Goal: Find specific page/section: Find specific page/section

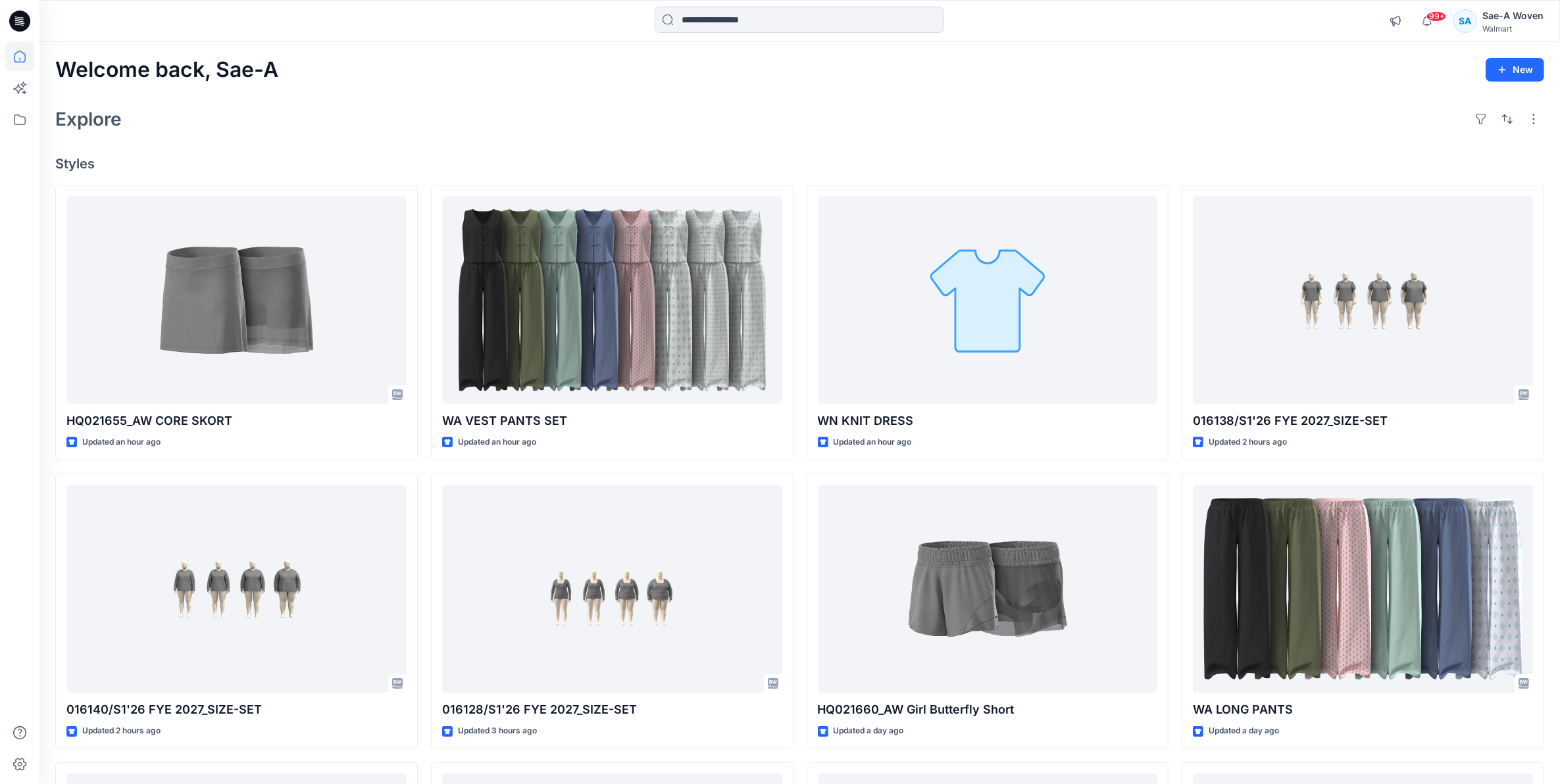
click at [24, 21] on icon at bounding box center [19, 21] width 21 height 21
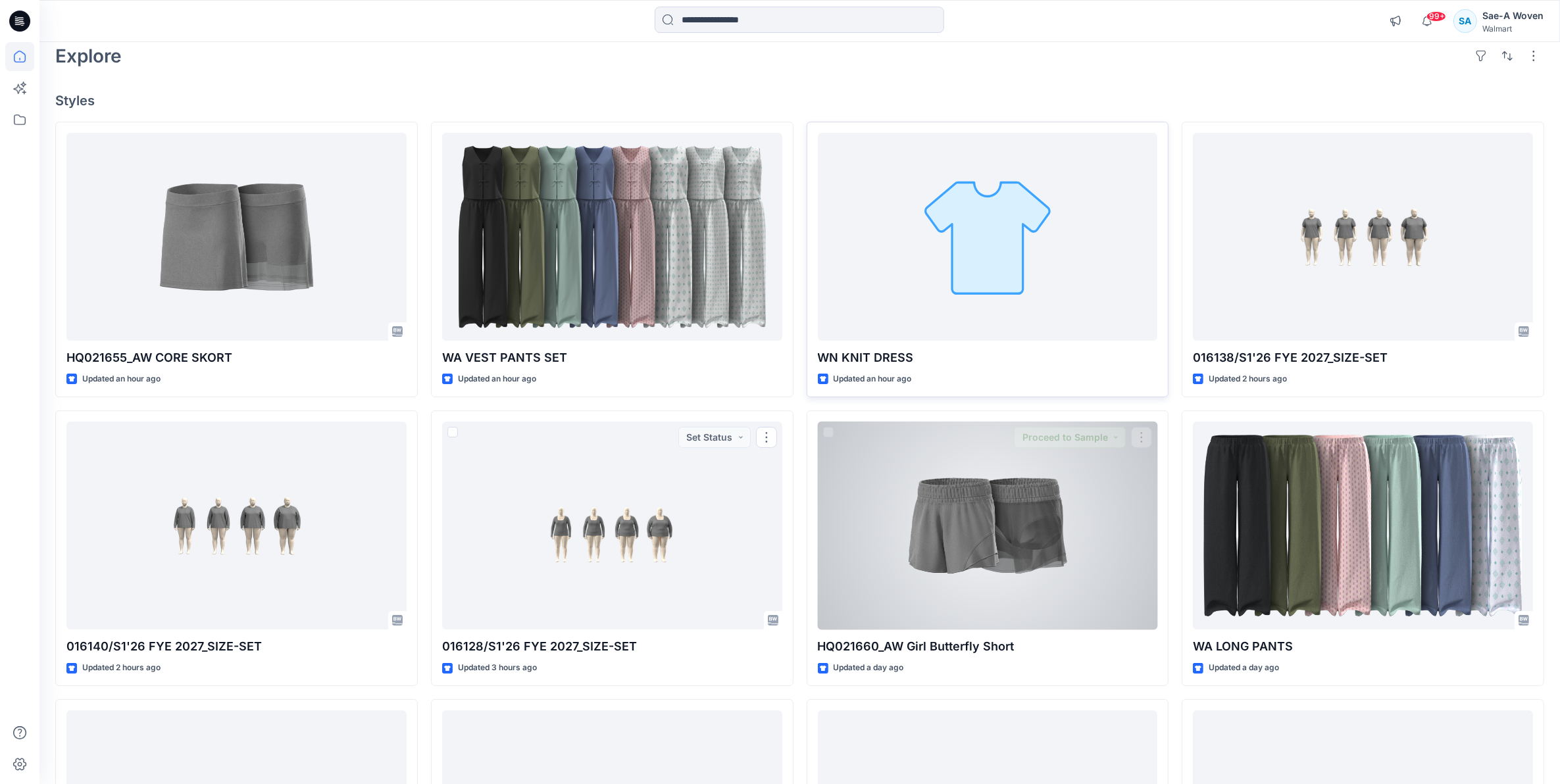
scroll to position [40, 0]
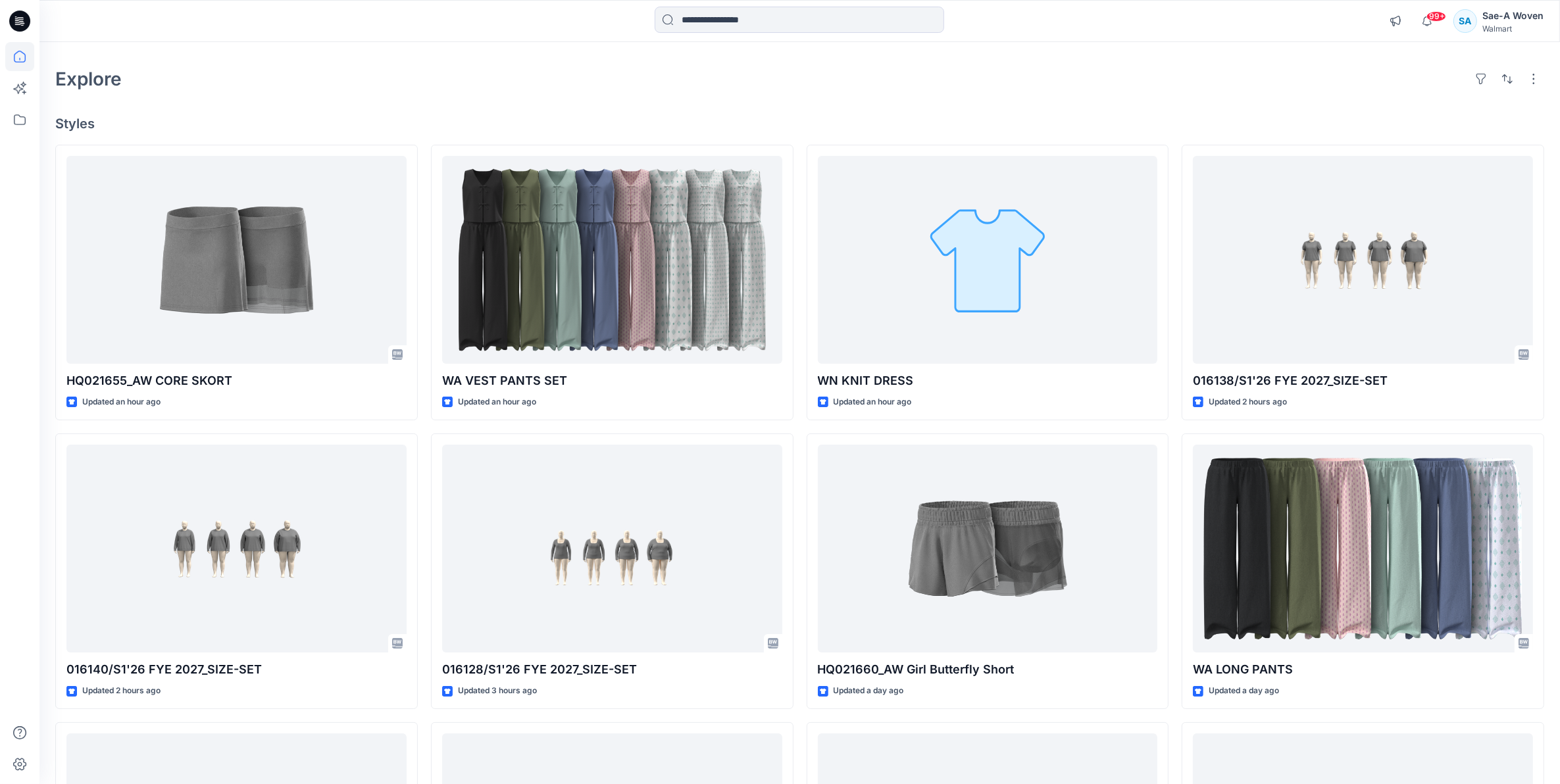
click at [1533, 14] on div "Sae-A Woven" at bounding box center [1513, 16] width 61 height 16
click at [1276, 92] on div "Explore" at bounding box center [800, 79] width 1489 height 31
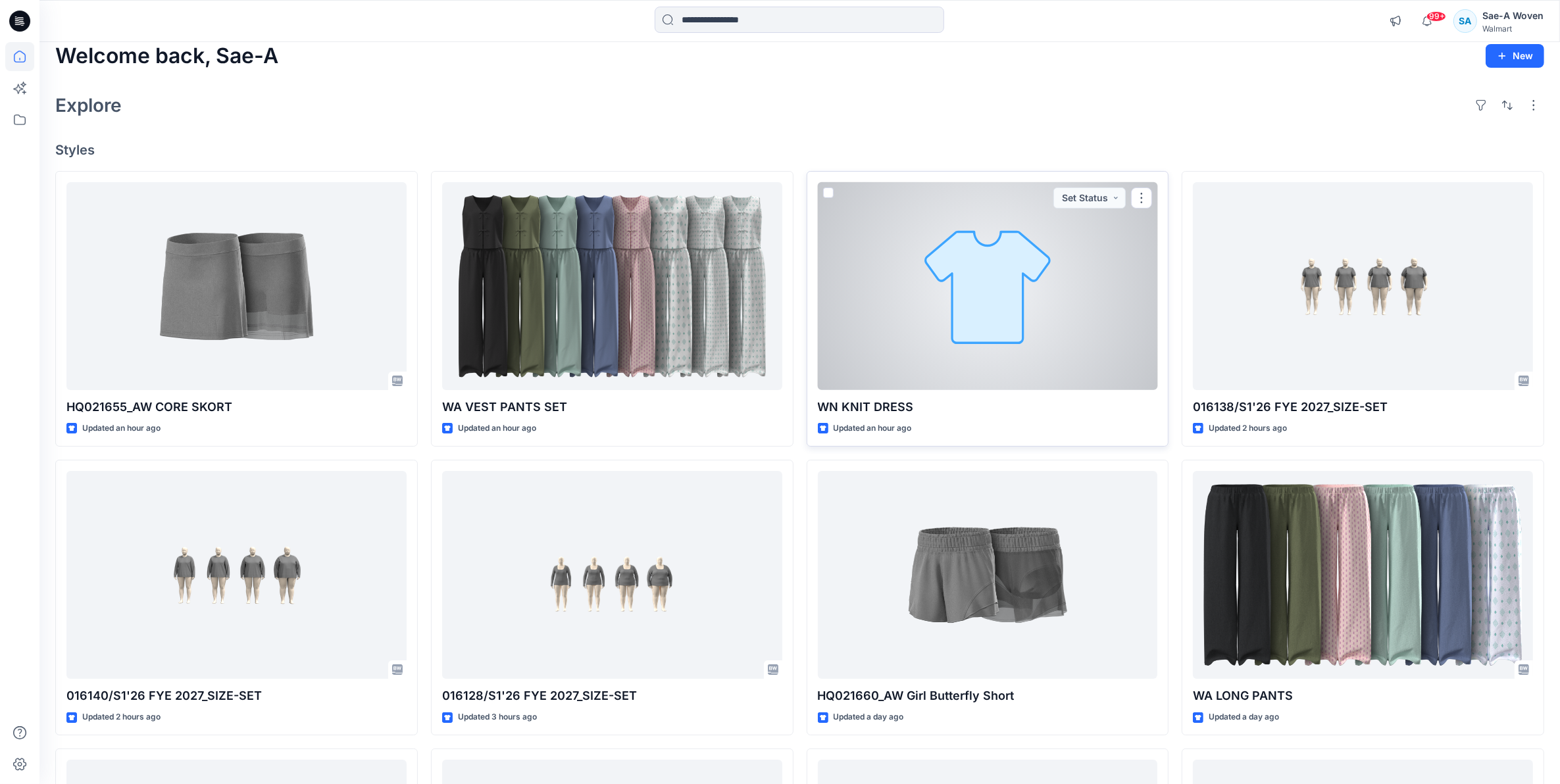
scroll to position [0, 0]
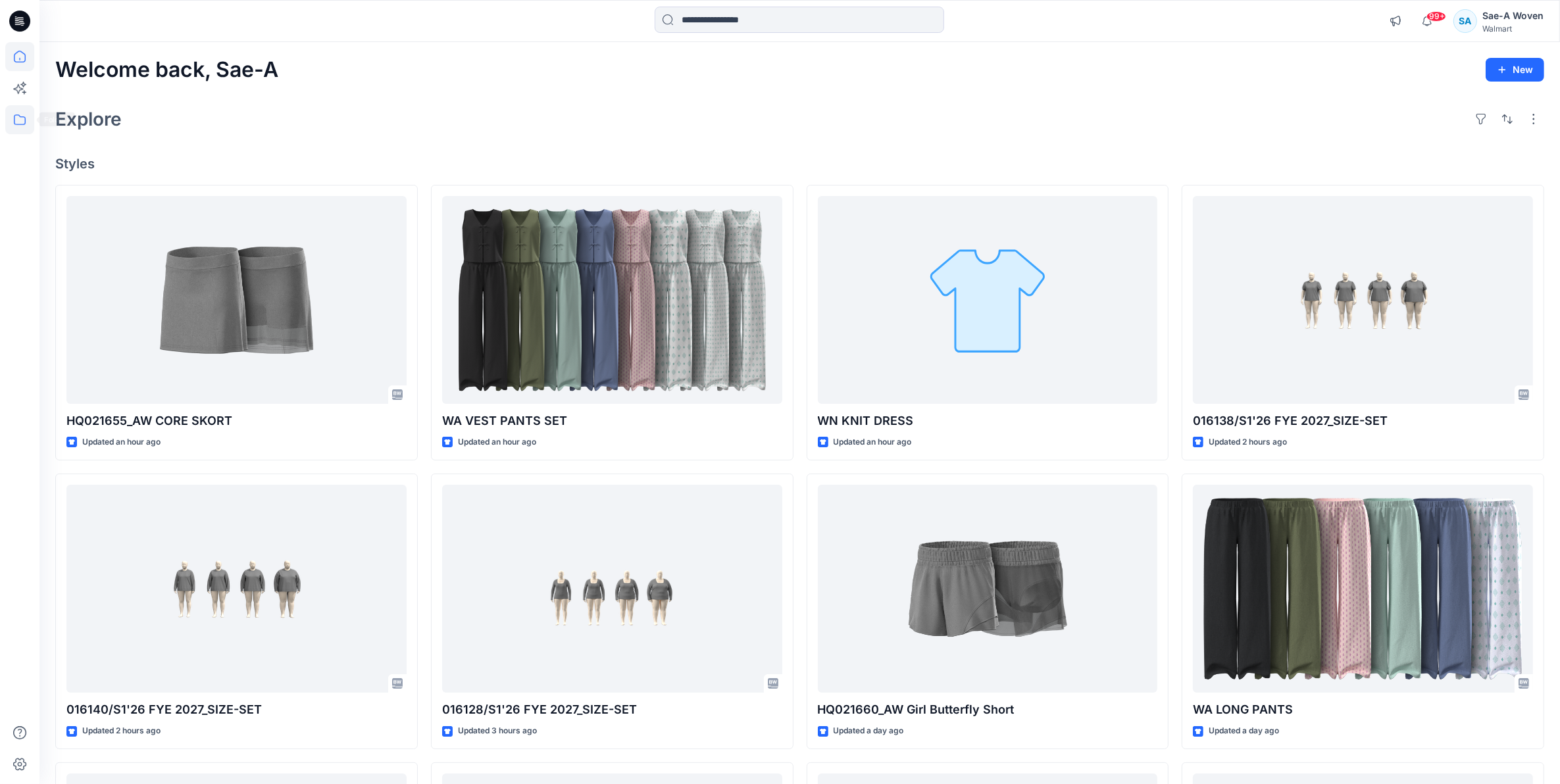
click at [4, 110] on div at bounding box center [19, 392] width 40 height 784
click at [11, 119] on icon at bounding box center [19, 119] width 29 height 29
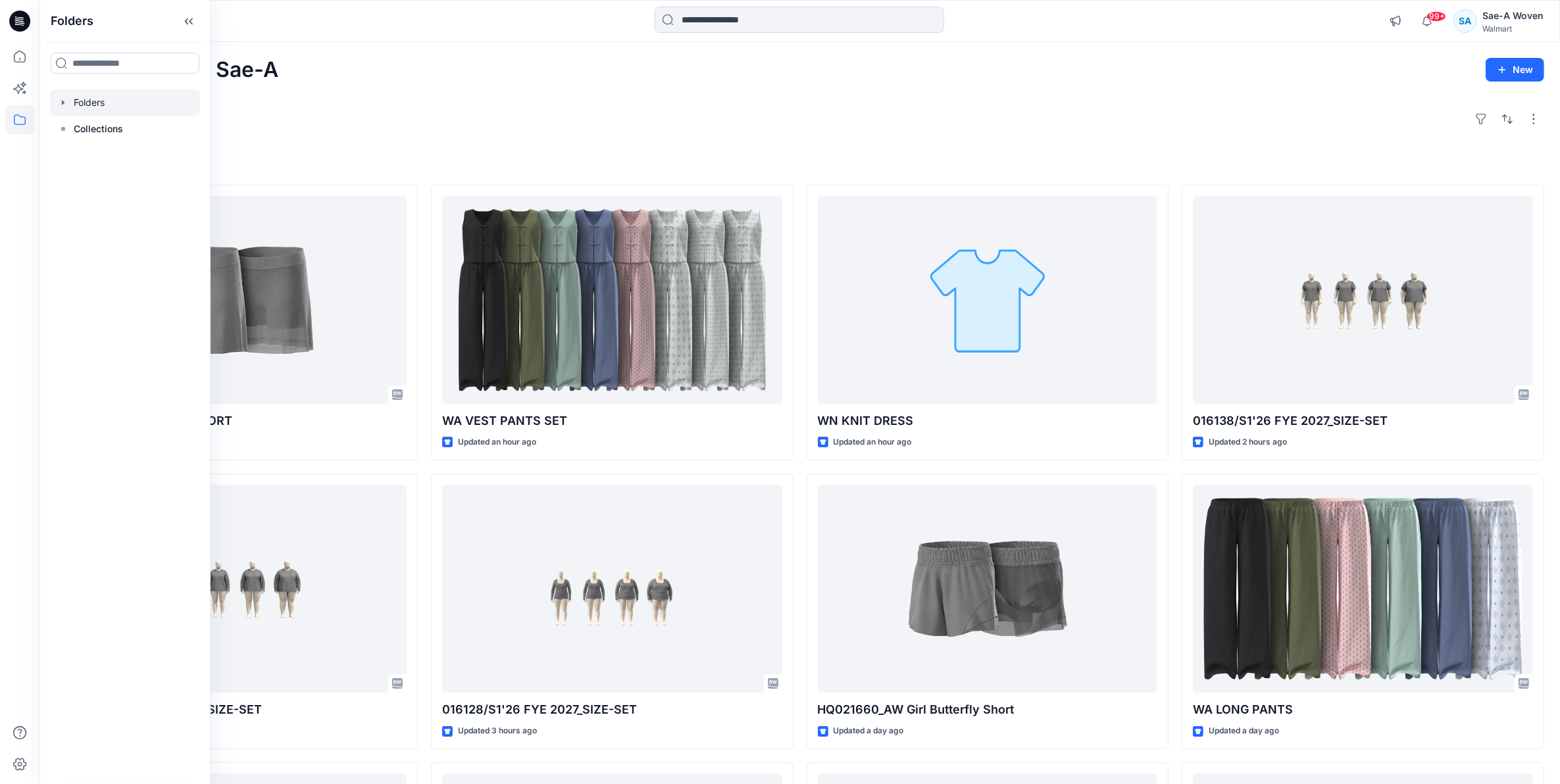
click at [130, 92] on div at bounding box center [125, 102] width 150 height 26
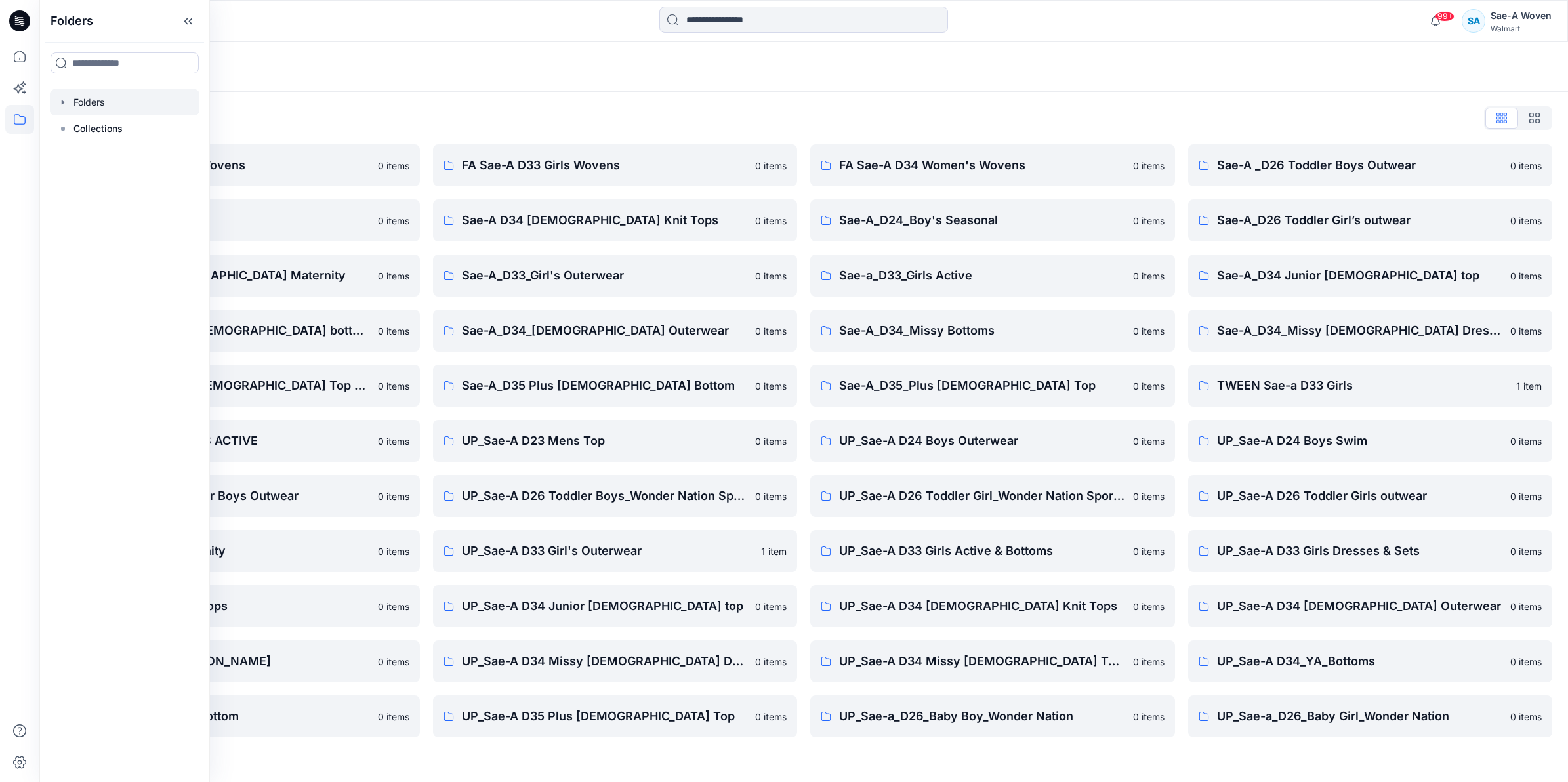
click at [341, 126] on div "Folders List" at bounding box center [803, 118] width 1497 height 21
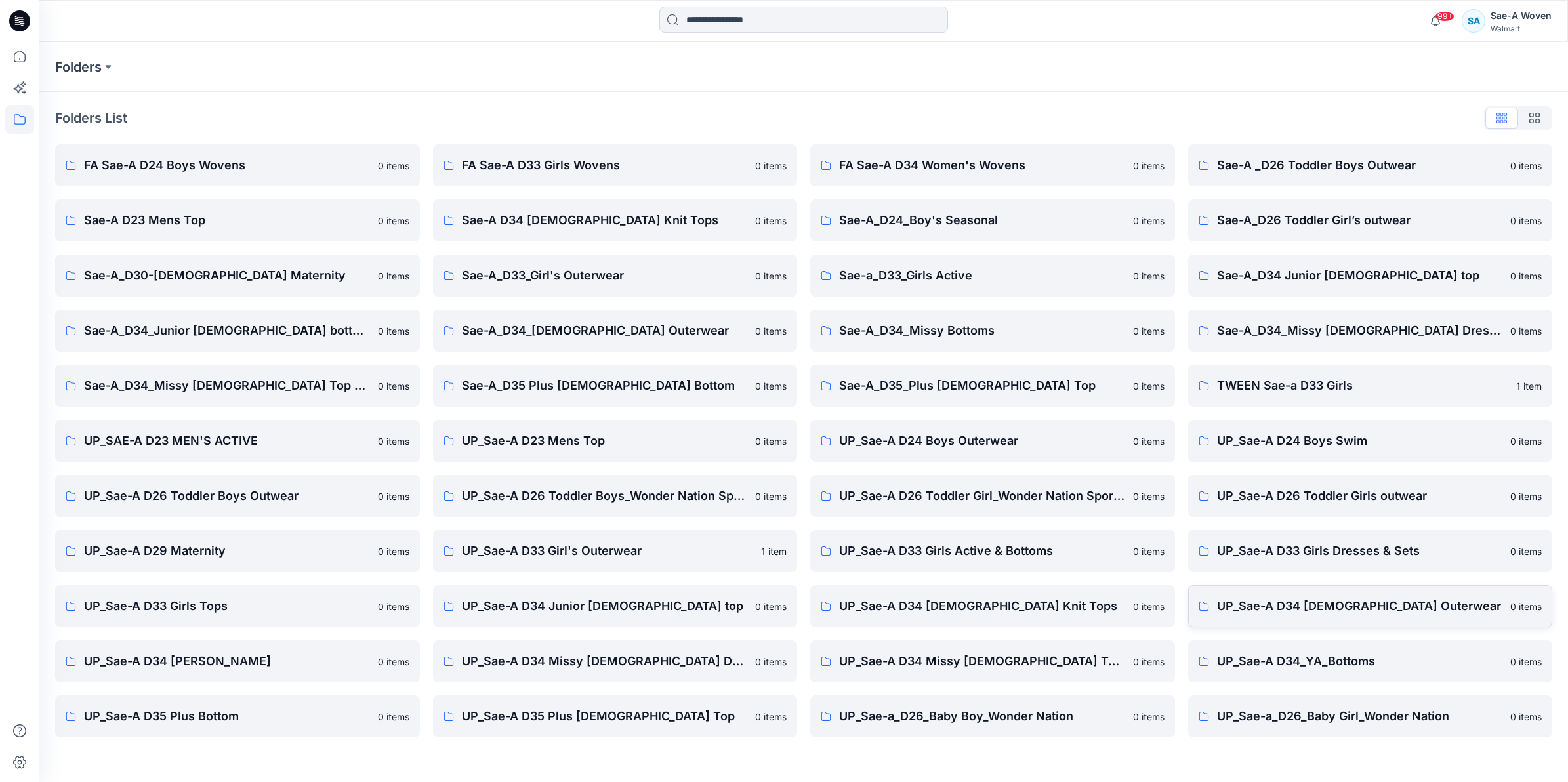
click at [1302, 591] on link "UP_Sae-A D34 [DEMOGRAPHIC_DATA] Outerwear 0 items" at bounding box center [1370, 606] width 364 height 42
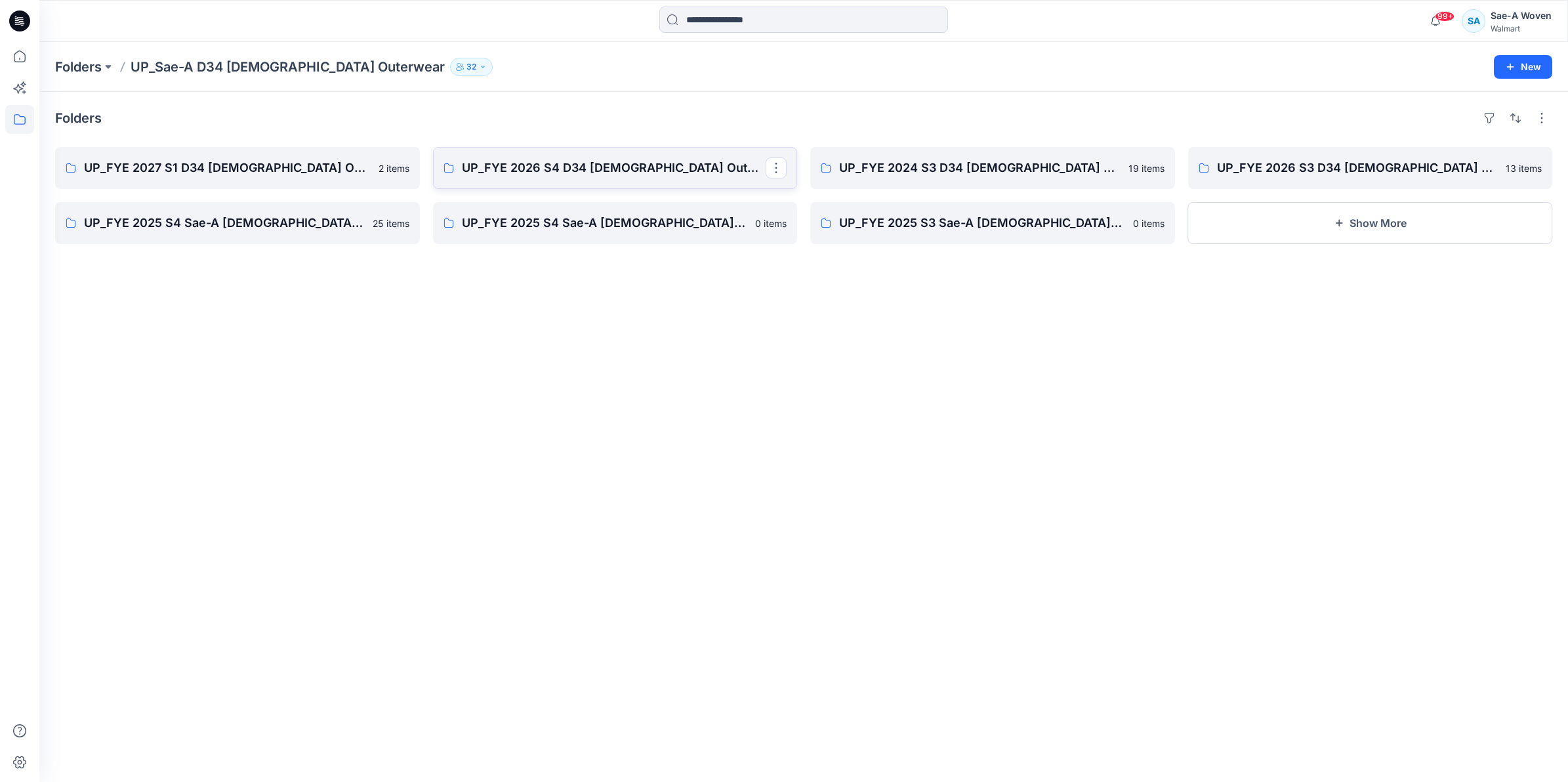
click at [651, 158] on p "UP_FYE 2026 S4 D34 [DEMOGRAPHIC_DATA] Outwear Ozark Trail" at bounding box center [614, 167] width 304 height 19
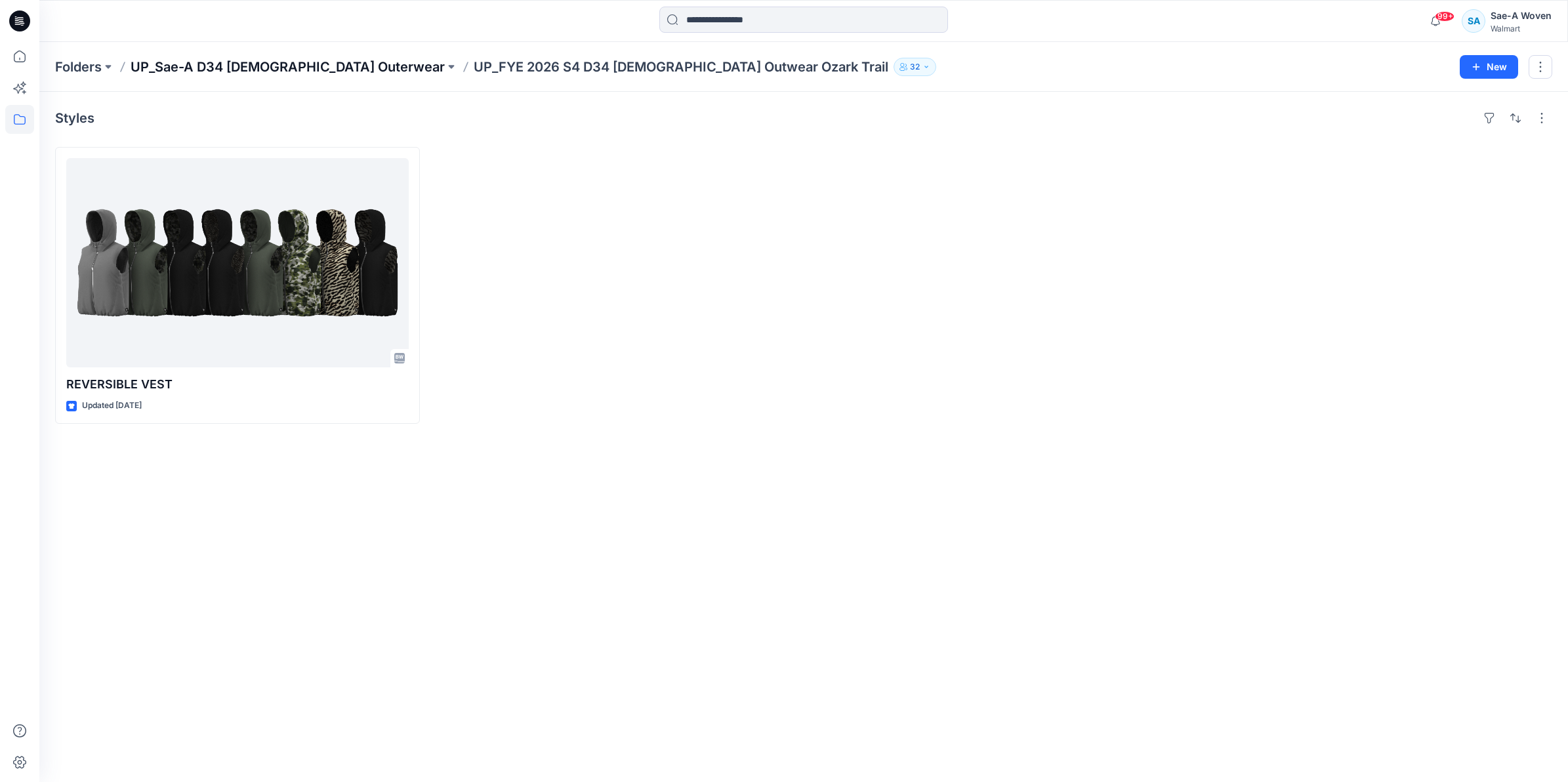
click at [187, 64] on p "UP_Sae-A D34 [DEMOGRAPHIC_DATA] Outerwear" at bounding box center [288, 67] width 314 height 19
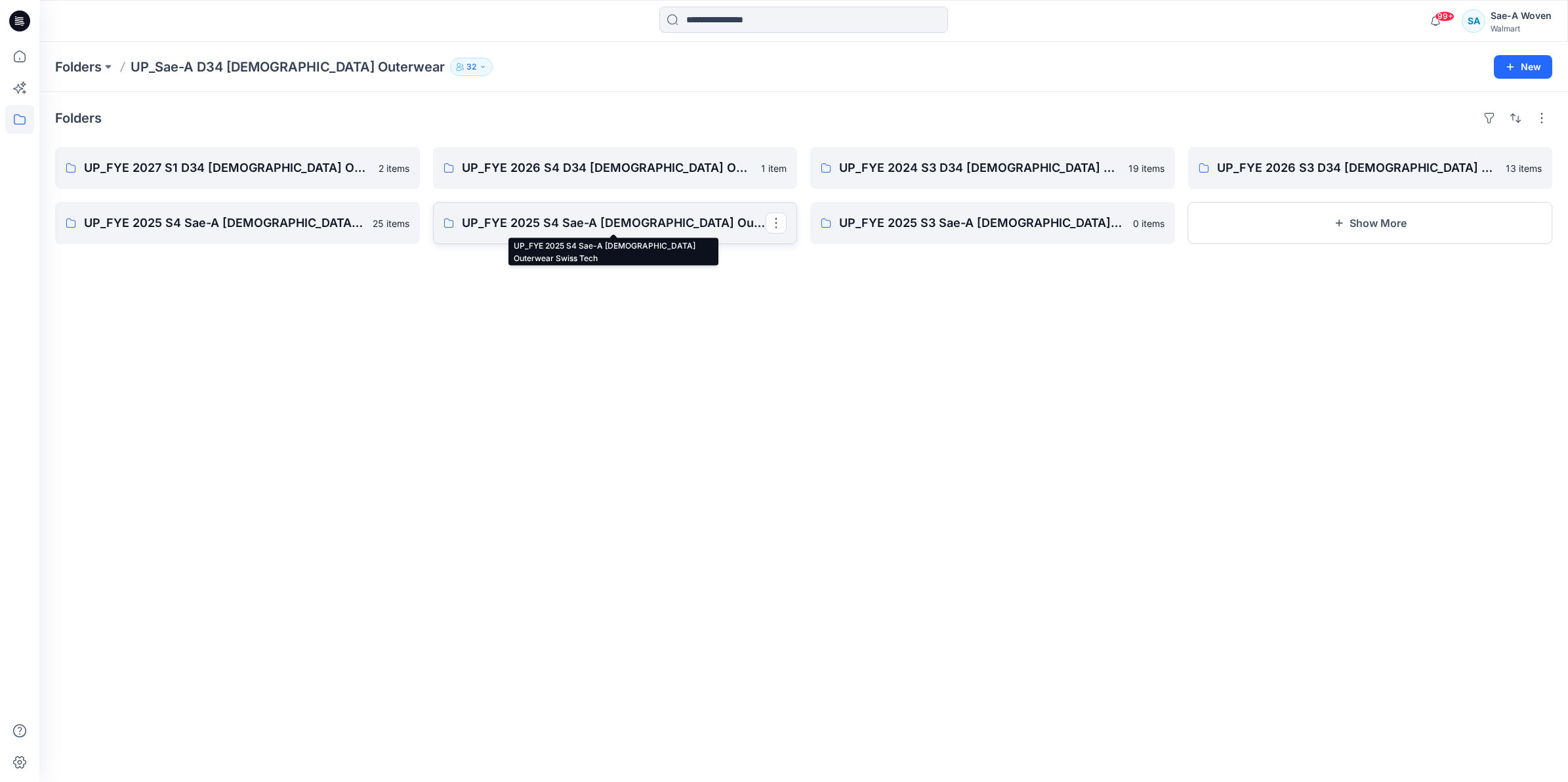
click at [679, 228] on p "UP_FYE 2025 S4 Sae-A [DEMOGRAPHIC_DATA] Outerwear Swiss Tech" at bounding box center [614, 223] width 304 height 19
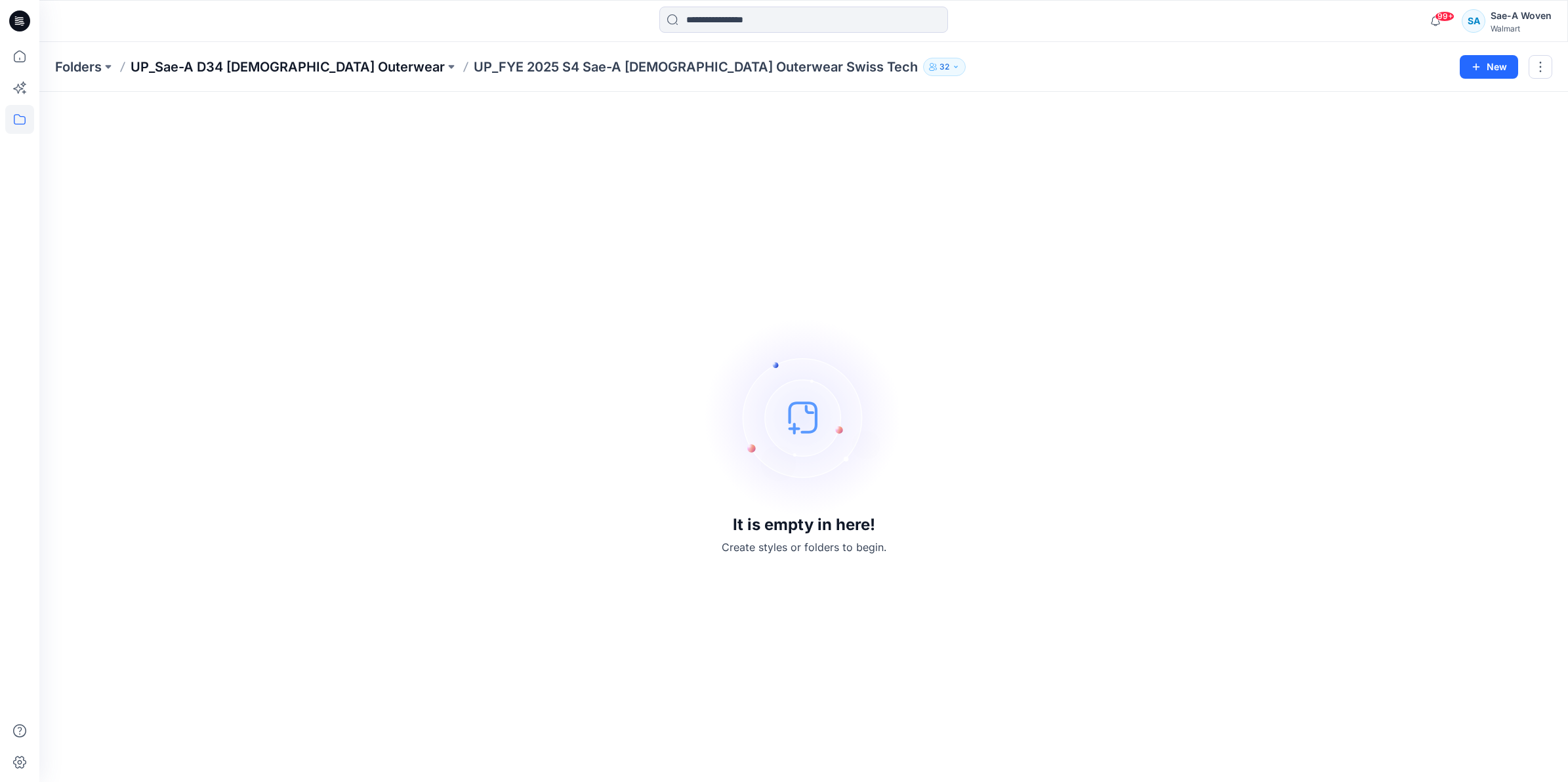
click at [314, 60] on p "UP_Sae-A D34 [DEMOGRAPHIC_DATA] Outerwear" at bounding box center [288, 67] width 314 height 19
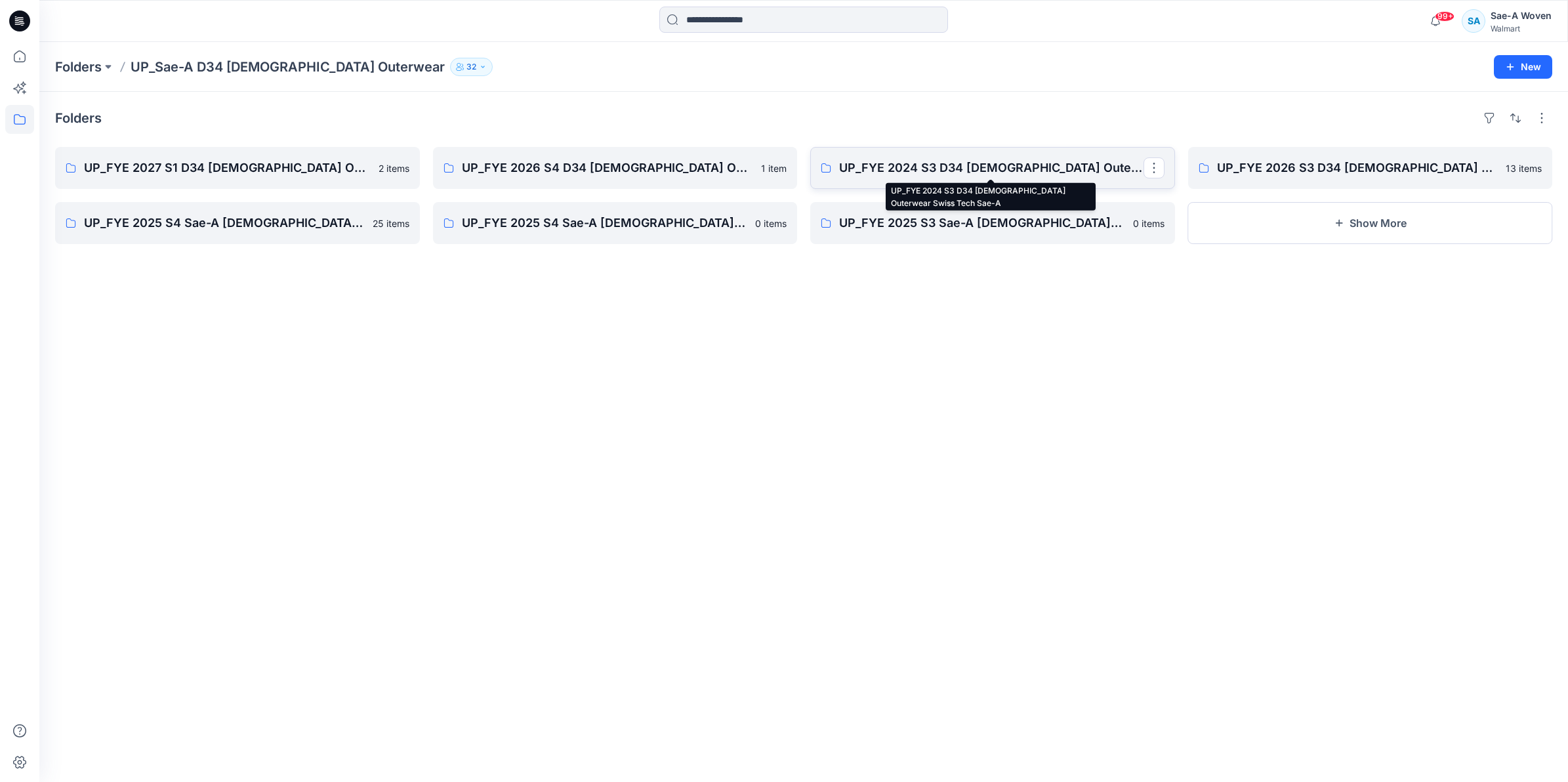
click at [1048, 164] on p "UP_FYE 2024 S3 D34 [DEMOGRAPHIC_DATA] Outerwear Swiss Tech Sae-A" at bounding box center [991, 167] width 304 height 19
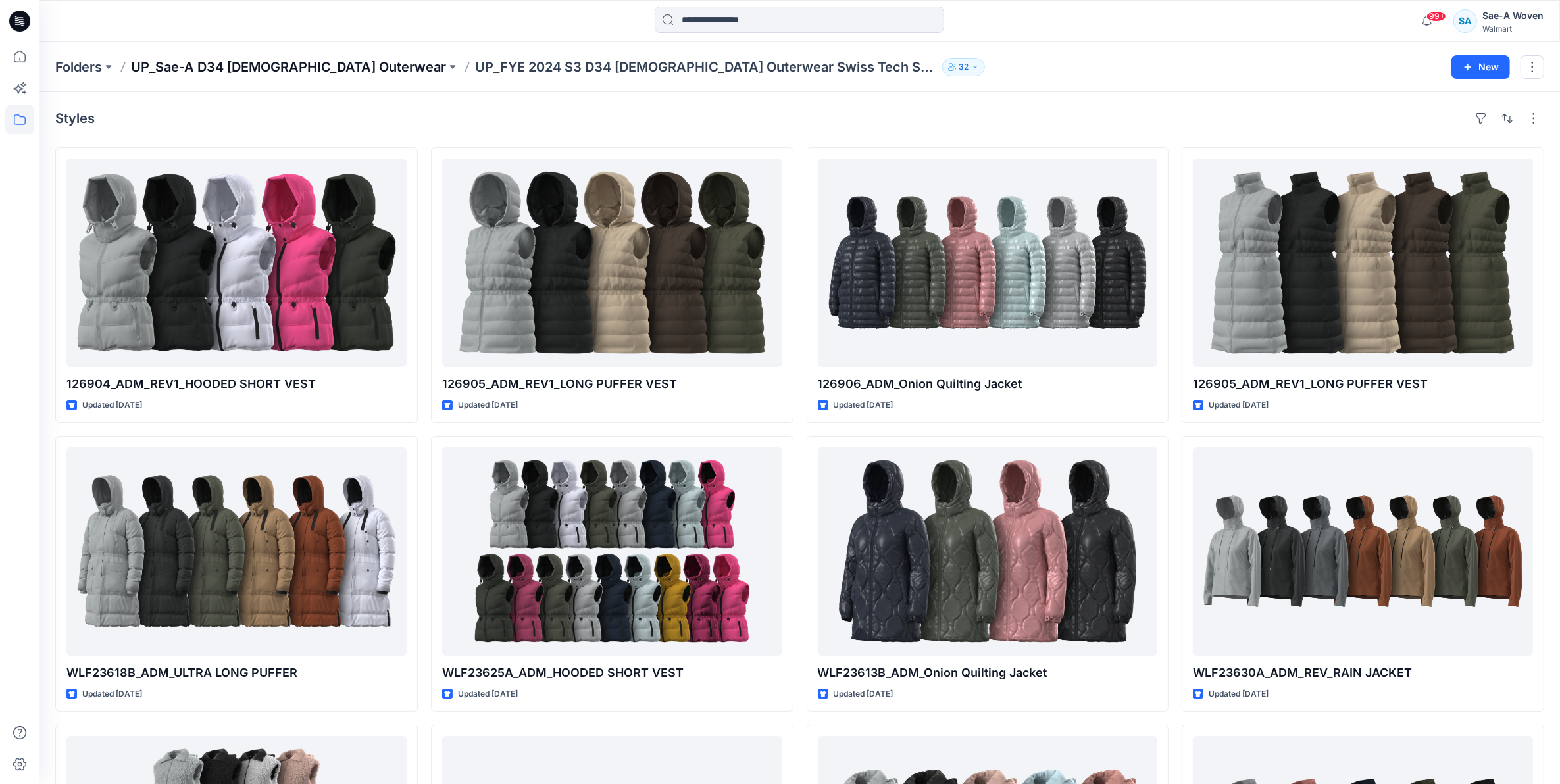
click at [307, 63] on p "UP_Sae-A D34 [DEMOGRAPHIC_DATA] Outerwear" at bounding box center [289, 67] width 315 height 19
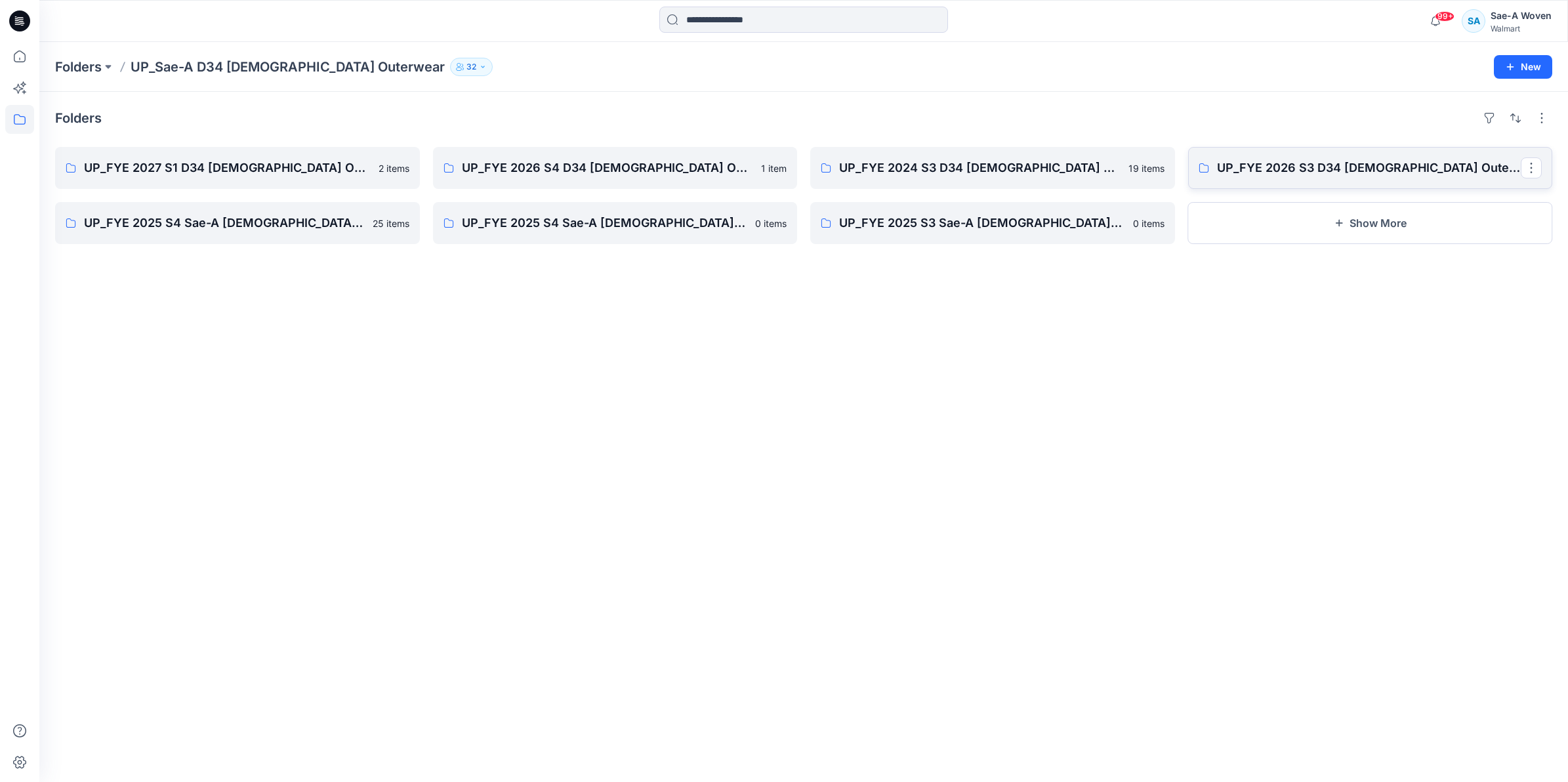
click at [1276, 178] on link "UP_FYE 2026 S3 D34 [DEMOGRAPHIC_DATA] Outerwear Ozark Trail" at bounding box center [1370, 168] width 364 height 42
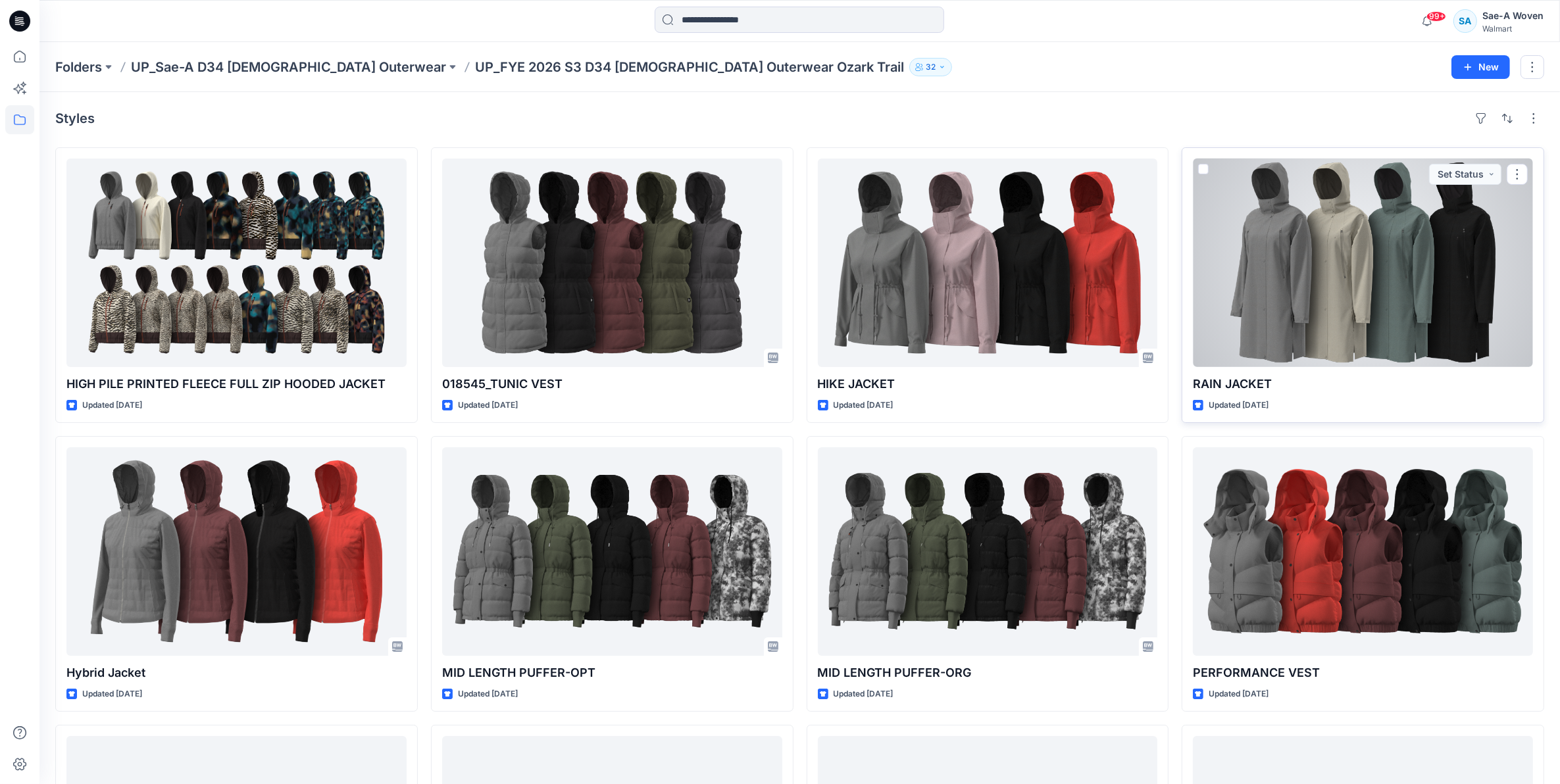
click at [1255, 254] on div at bounding box center [1363, 263] width 340 height 209
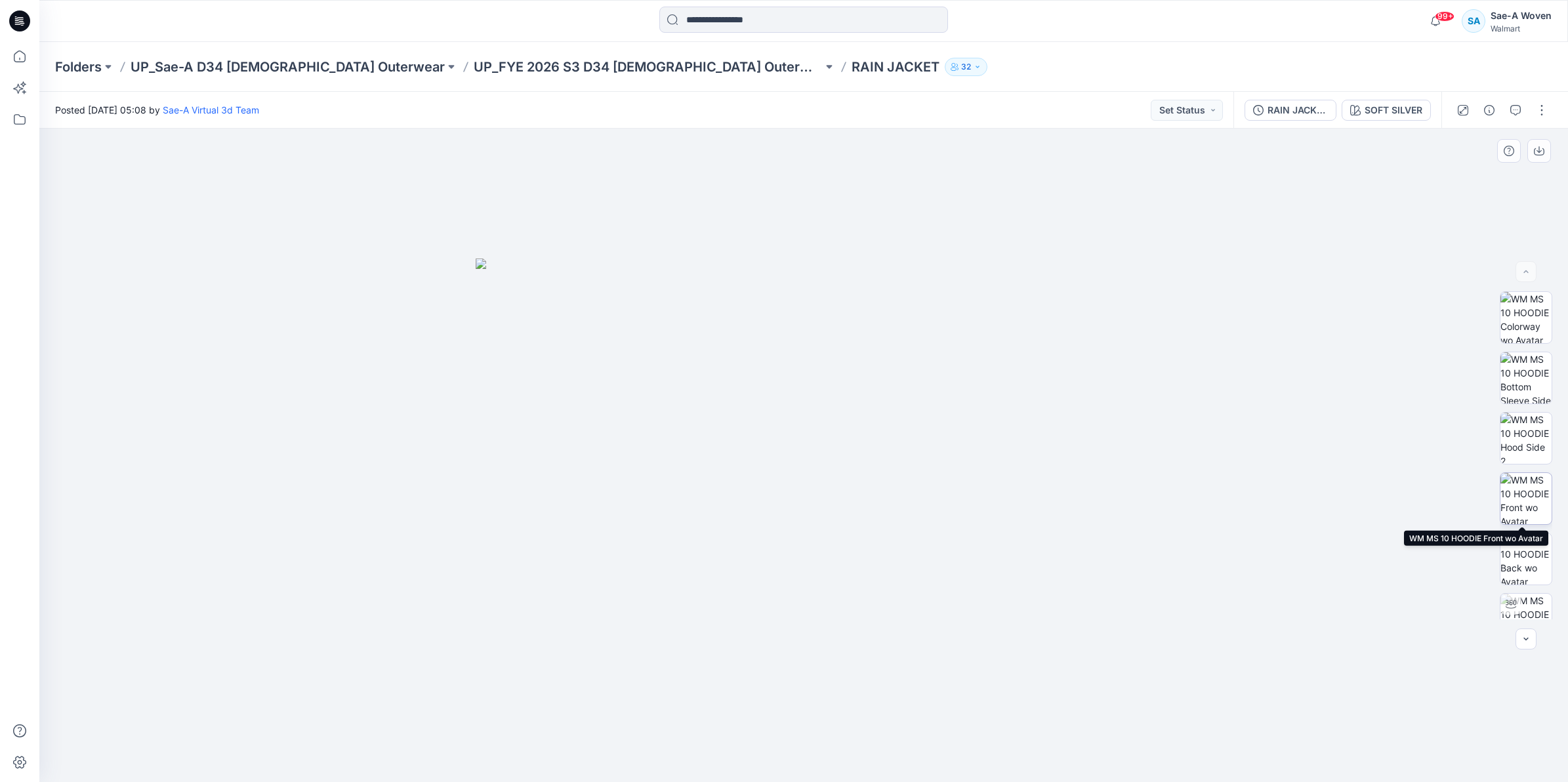
click at [1522, 497] on img at bounding box center [1526, 499] width 51 height 51
click at [1307, 110] on div "RAIN JACKET_REV_ADM" at bounding box center [1297, 109] width 60 height 14
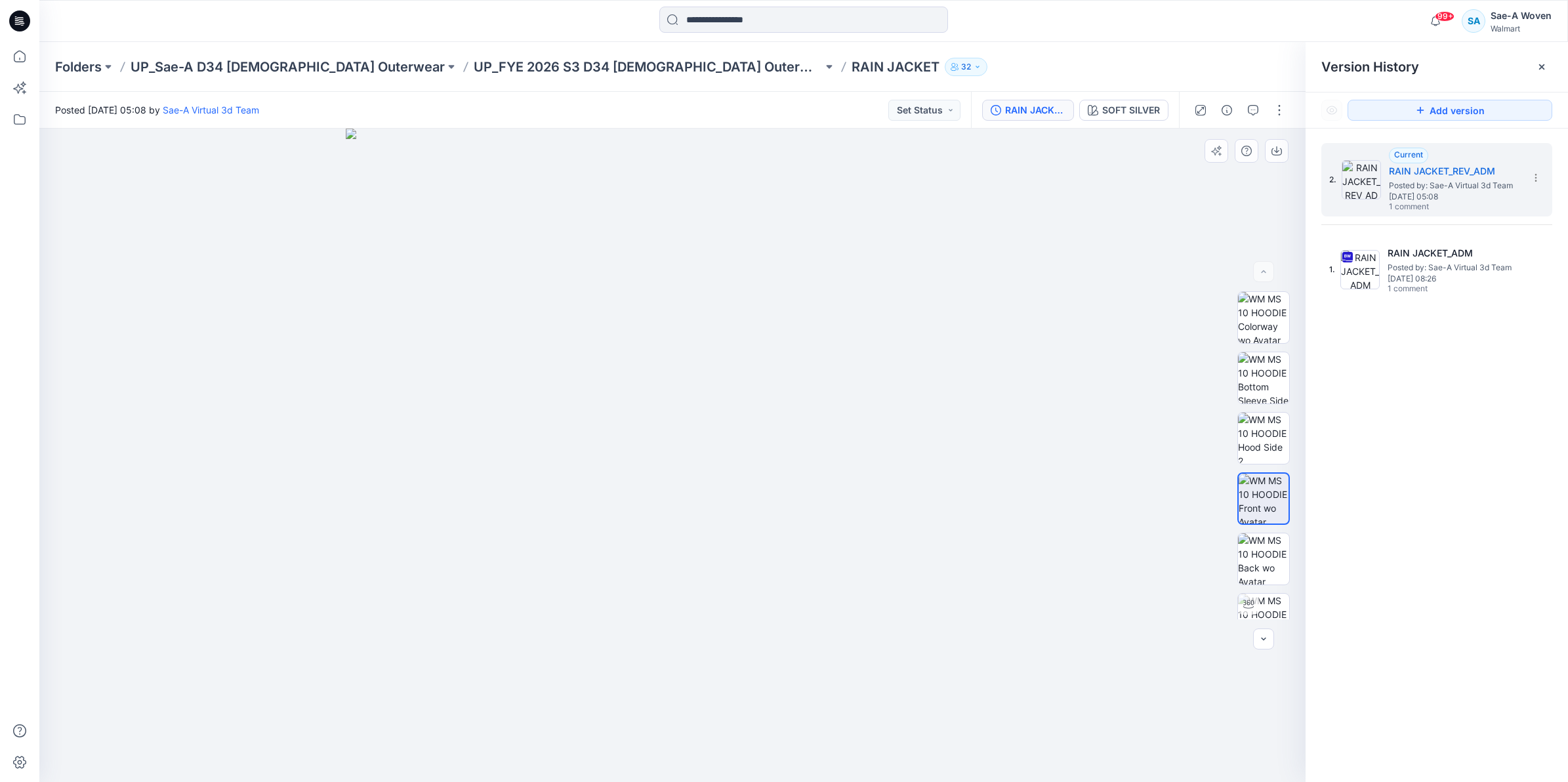
click at [720, 487] on img at bounding box center [672, 455] width 653 height 653
click at [1250, 431] on img at bounding box center [1263, 438] width 51 height 51
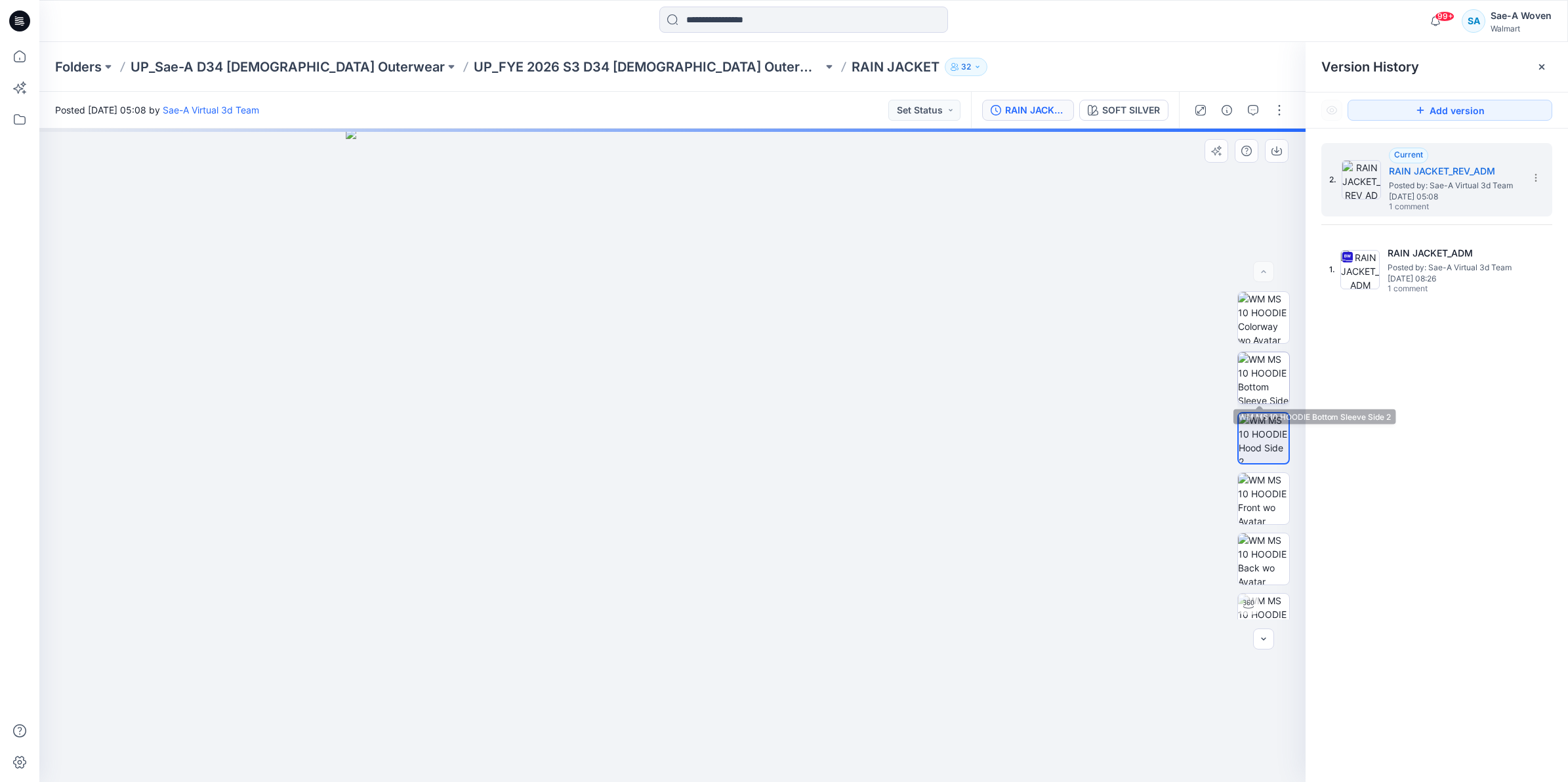
click at [1259, 388] on img at bounding box center [1263, 378] width 51 height 51
click at [1542, 68] on icon at bounding box center [1541, 67] width 10 height 10
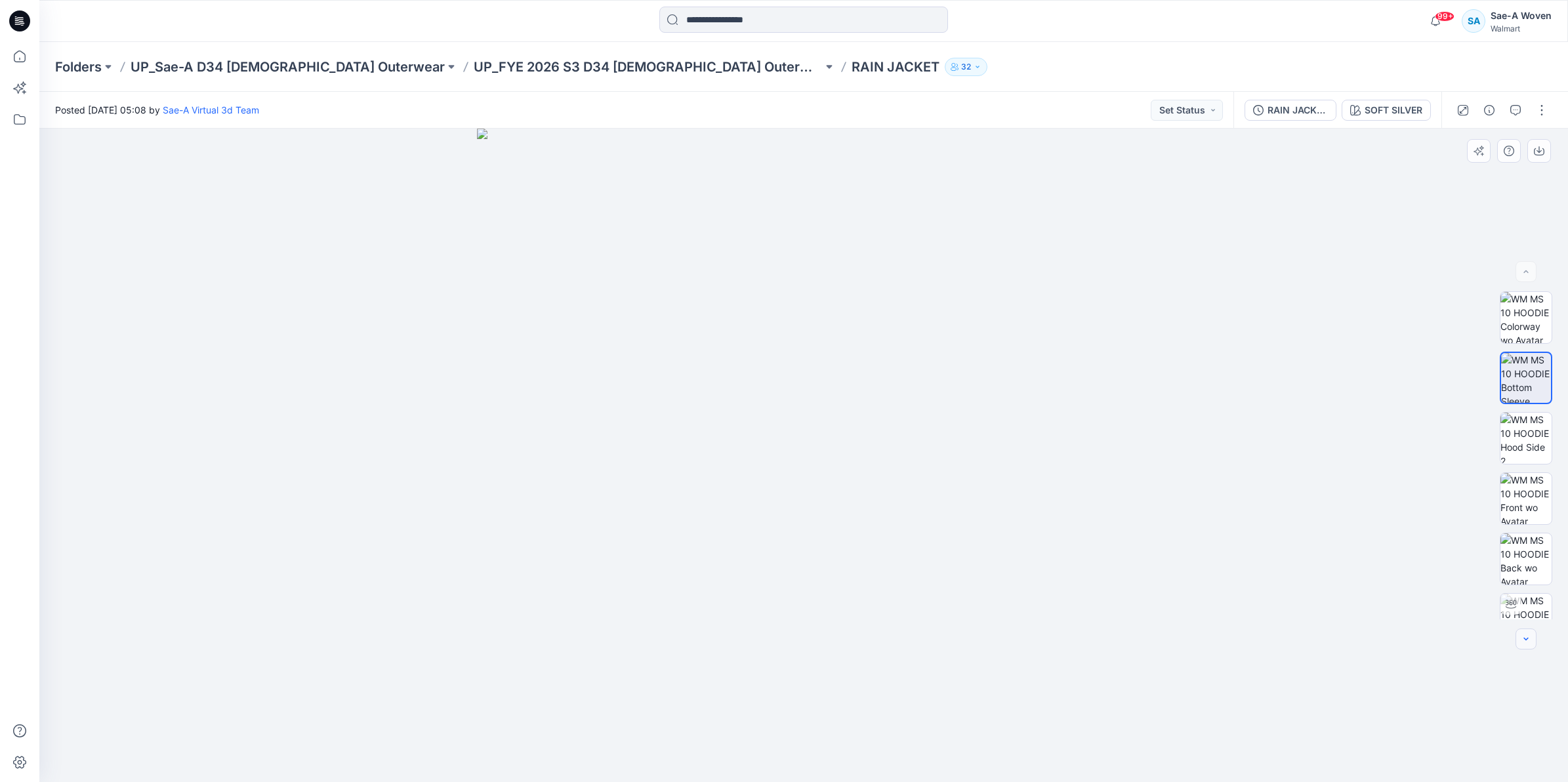
click at [1531, 640] on icon "button" at bounding box center [1526, 639] width 10 height 10
click at [1511, 499] on img at bounding box center [1526, 508] width 51 height 51
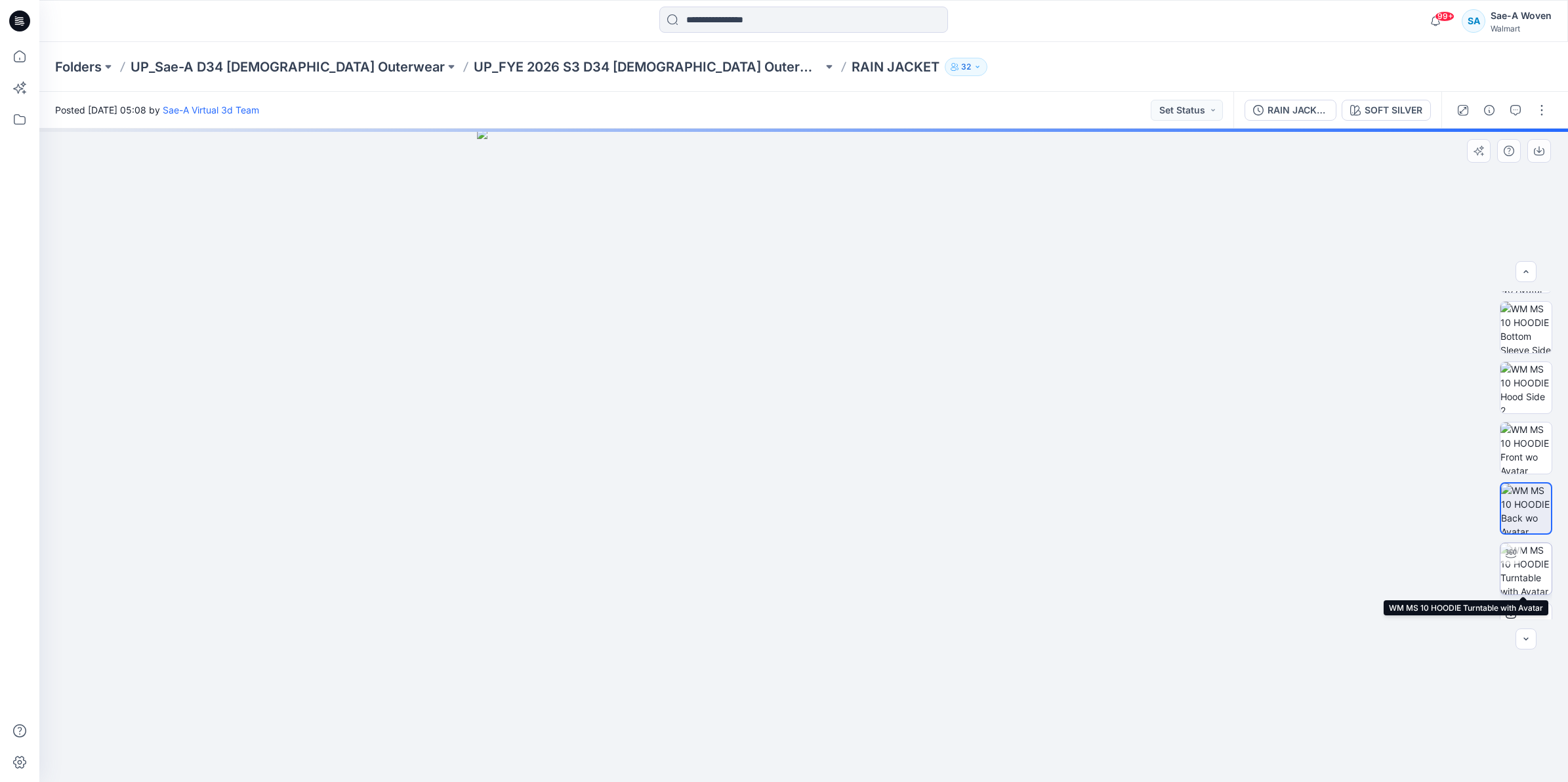
click at [1530, 563] on img at bounding box center [1526, 568] width 51 height 51
click at [1319, 112] on div "RAIN JACKET_REV_ADM" at bounding box center [1297, 109] width 60 height 14
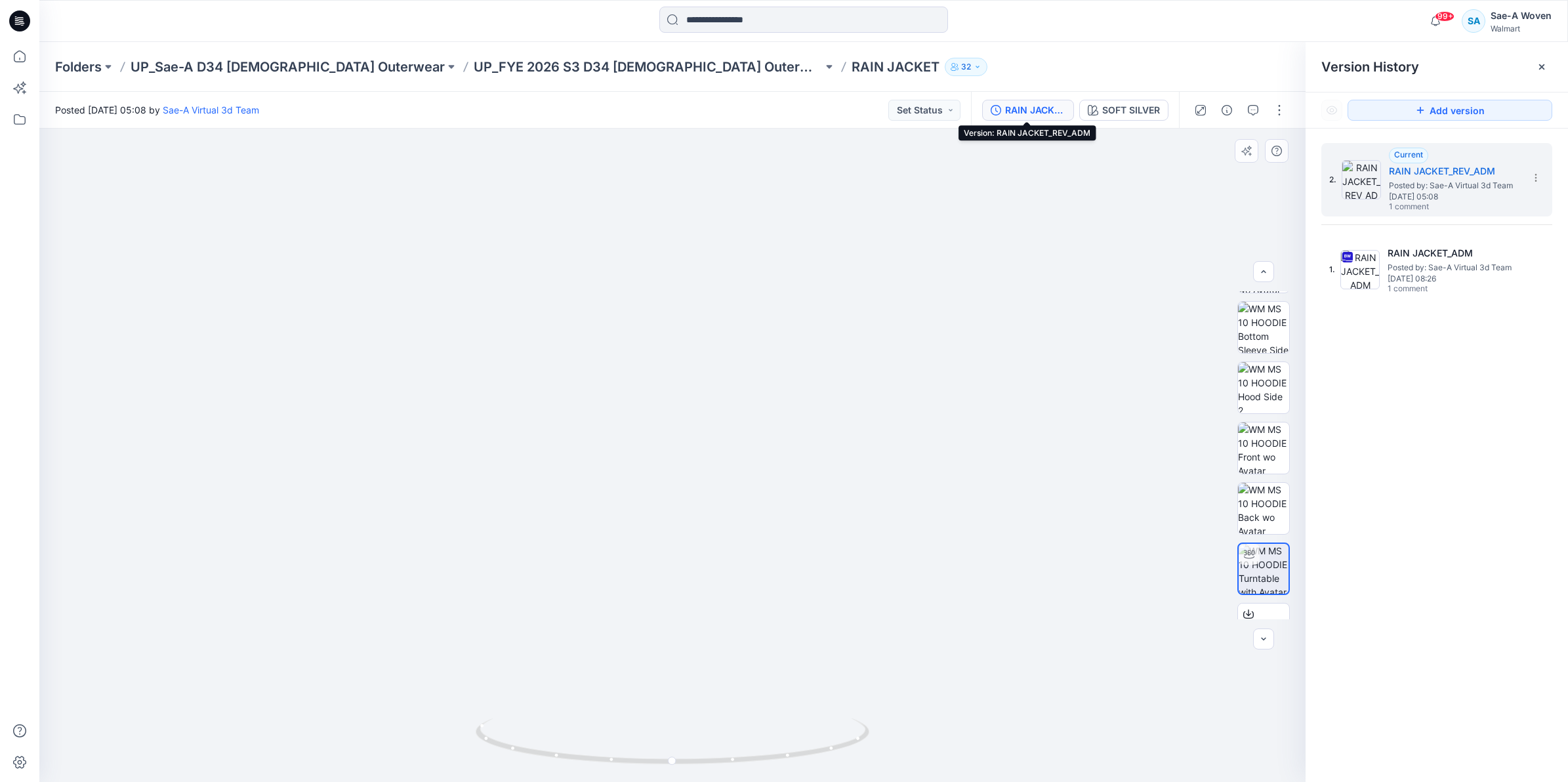
drag, startPoint x: 735, startPoint y: 592, endPoint x: 733, endPoint y: 424, distance: 168.0
click at [732, 431] on img at bounding box center [672, 313] width 994 height 939
click at [1271, 458] on img at bounding box center [1263, 448] width 51 height 51
click at [660, 647] on img at bounding box center [672, 455] width 655 height 654
drag, startPoint x: 836, startPoint y: 686, endPoint x: 811, endPoint y: 553, distance: 135.3
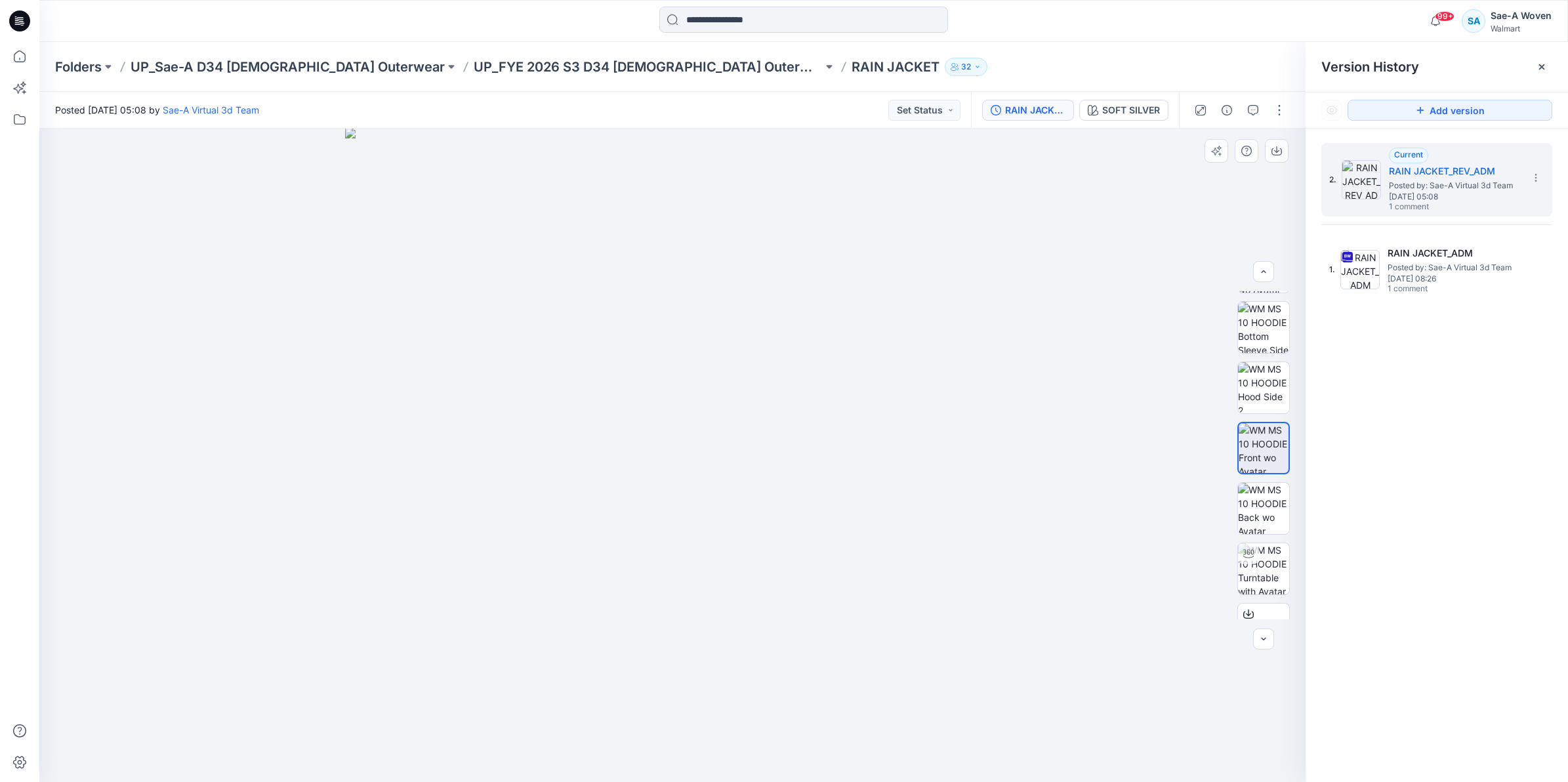
click at [811, 553] on img at bounding box center [672, 455] width 655 height 655
drag, startPoint x: 823, startPoint y: 663, endPoint x: 632, endPoint y: 384, distance: 338.1
click at [553, 402] on img at bounding box center [672, 455] width 655 height 655
click at [1244, 565] on img at bounding box center [1263, 568] width 51 height 51
drag, startPoint x: 876, startPoint y: 609, endPoint x: 779, endPoint y: 621, distance: 97.7
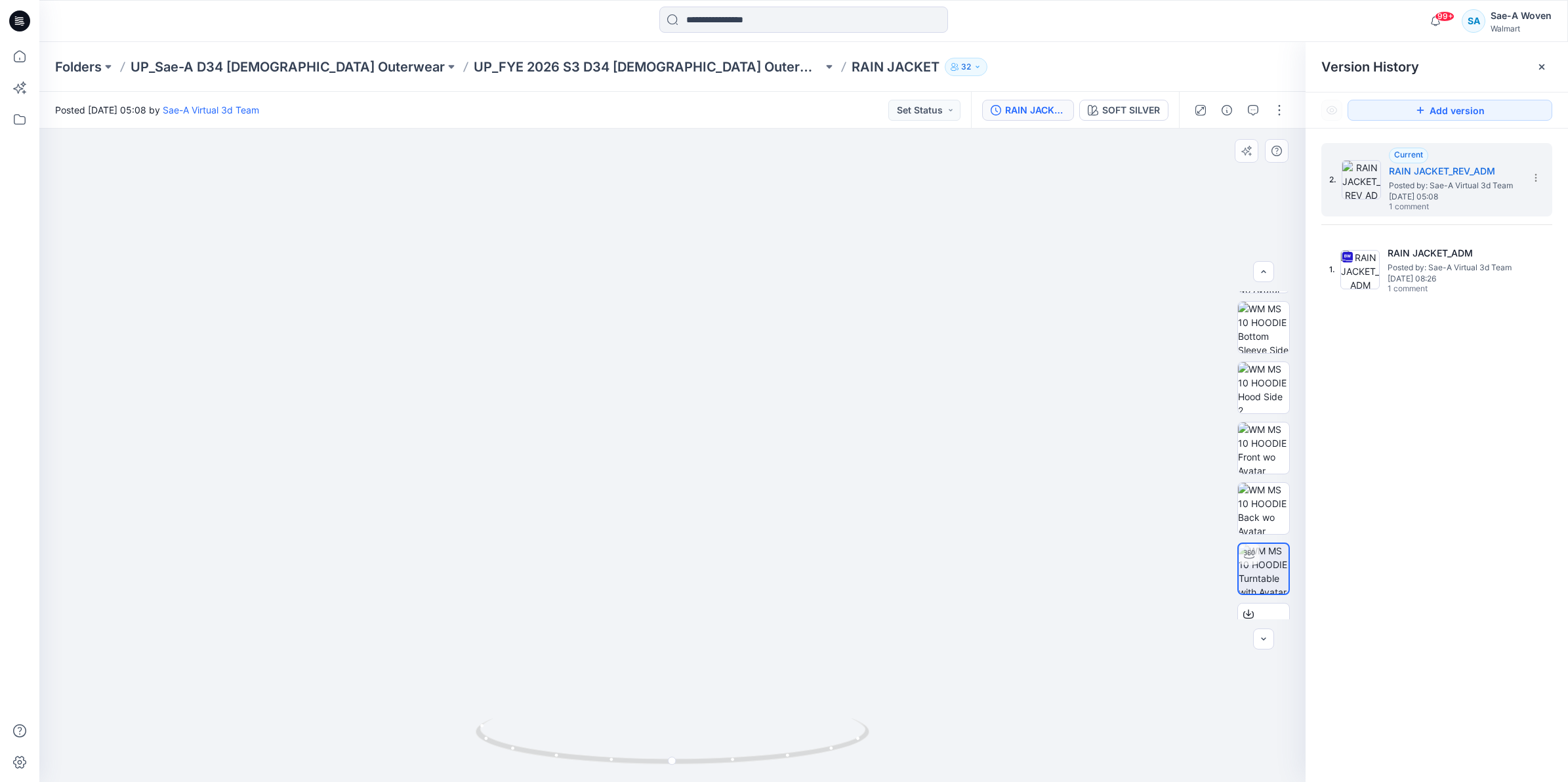
click at [780, 621] on img at bounding box center [672, 344] width 1104 height 876
drag, startPoint x: 769, startPoint y: 621, endPoint x: 628, endPoint y: 573, distance: 148.9
click at [628, 573] on img at bounding box center [672, 346] width 1104 height 873
click at [714, 753] on icon at bounding box center [674, 743] width 397 height 49
click at [730, 766] on icon at bounding box center [674, 743] width 397 height 49
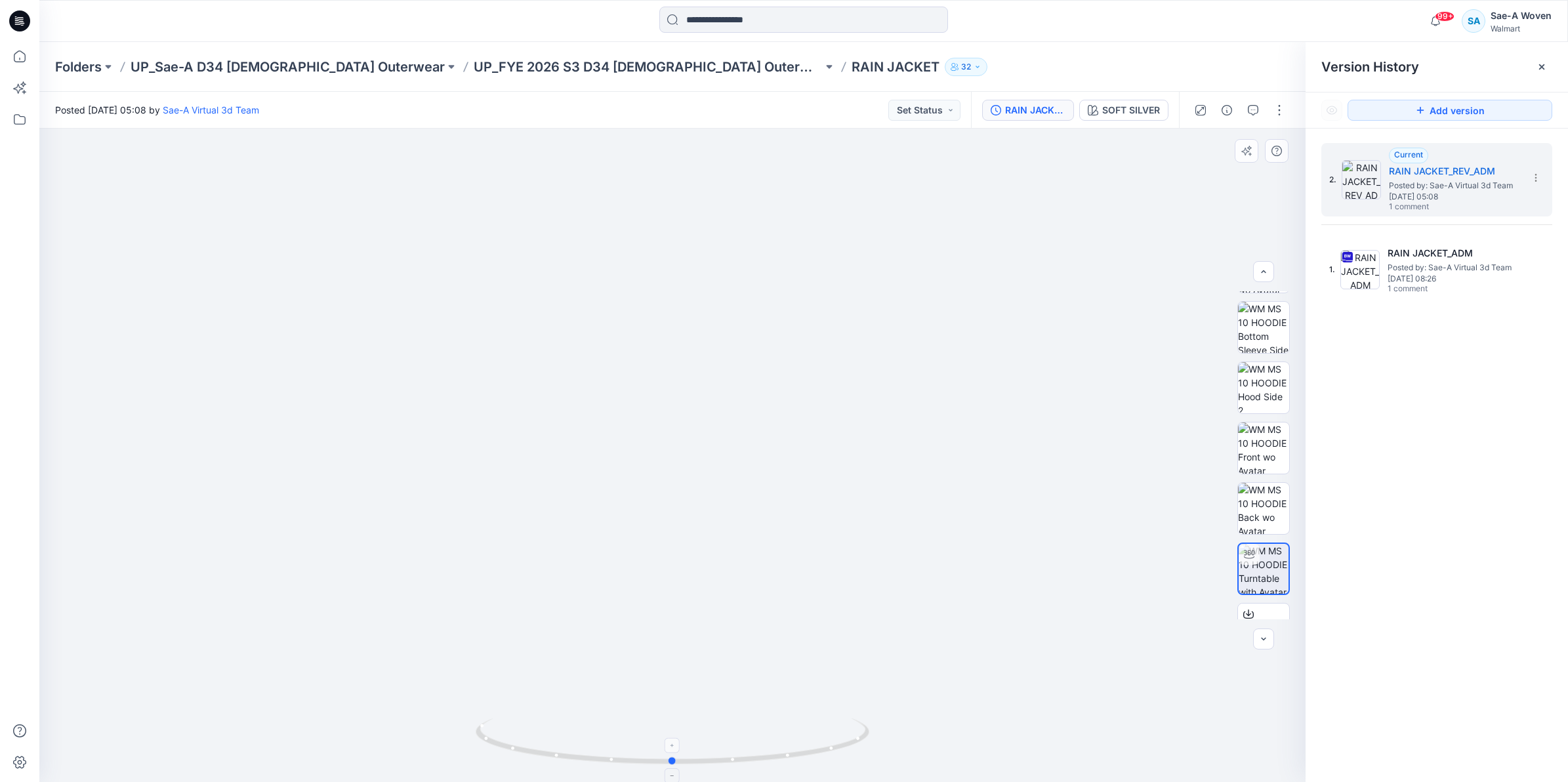
click at [756, 766] on icon at bounding box center [674, 743] width 397 height 49
drag, startPoint x: 703, startPoint y: 773, endPoint x: 631, endPoint y: 769, distance: 72.1
click at [631, 769] on img at bounding box center [672, 751] width 393 height 64
drag, startPoint x: 631, startPoint y: 769, endPoint x: 642, endPoint y: 769, distance: 11.0
click at [642, 769] on img at bounding box center [672, 751] width 393 height 64
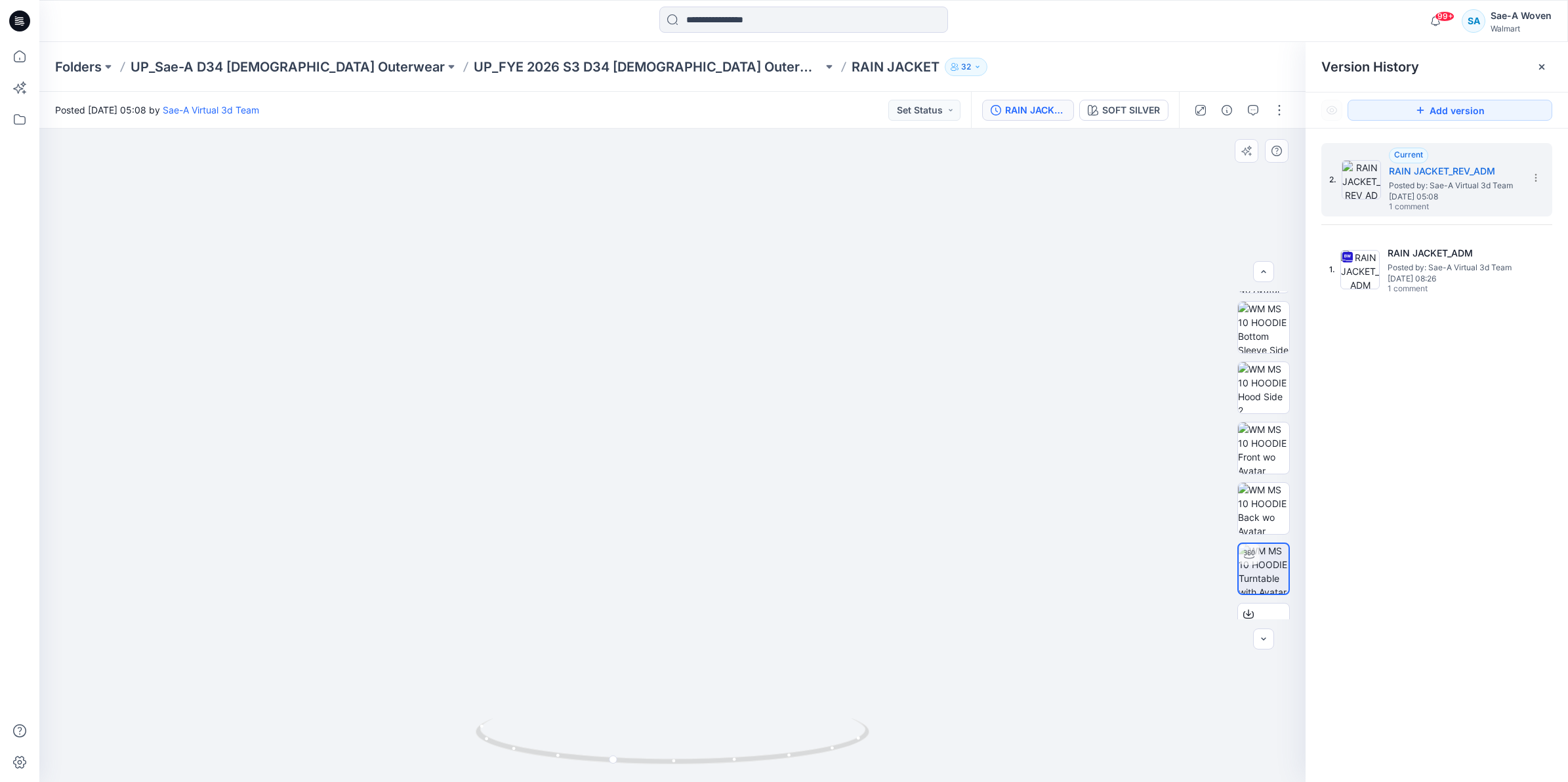
click at [722, 589] on img at bounding box center [672, 325] width 1104 height 915
